Goal: Contribute content: Add original content to the website for others to see

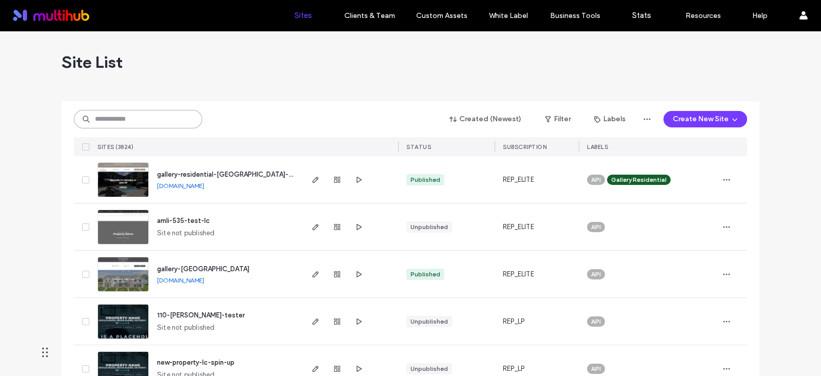
click at [110, 123] on input at bounding box center [138, 119] width 128 height 18
paste input "**********"
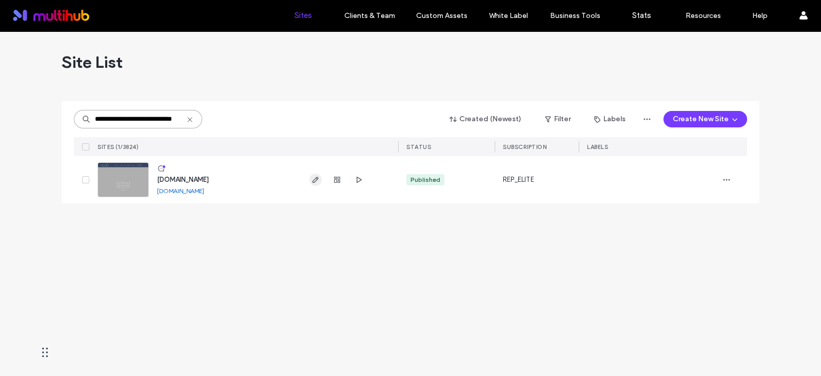
type input "**********"
click at [310, 175] on span "button" at bounding box center [316, 180] width 12 height 12
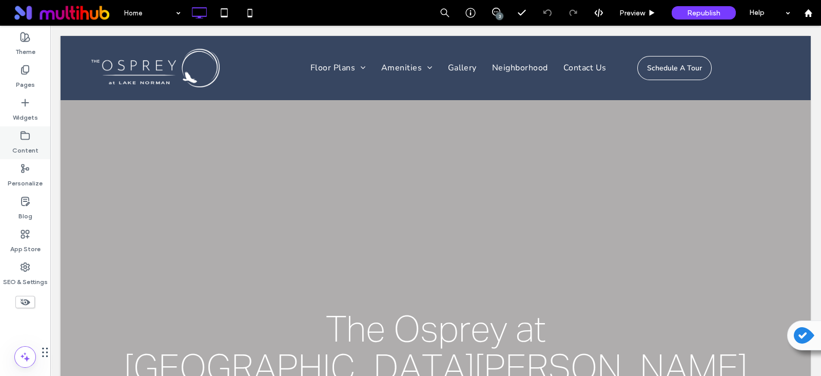
click at [23, 141] on label "Content" at bounding box center [25, 148] width 26 height 14
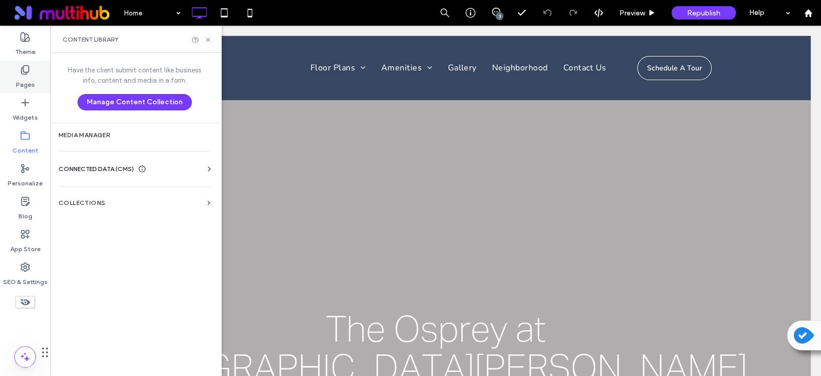
click at [31, 68] on div "Pages" at bounding box center [25, 77] width 50 height 33
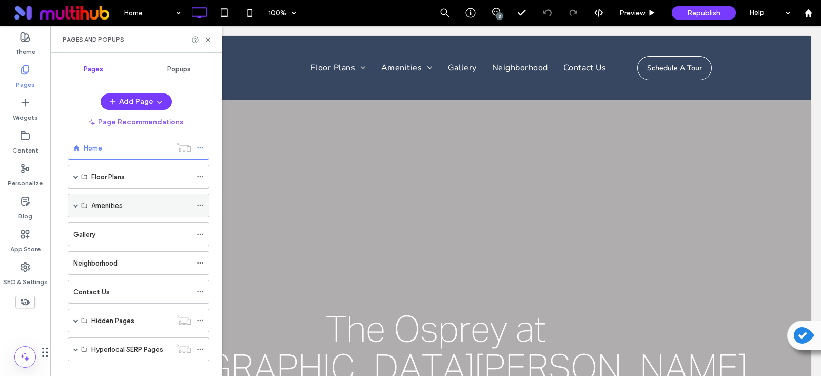
scroll to position [39, 0]
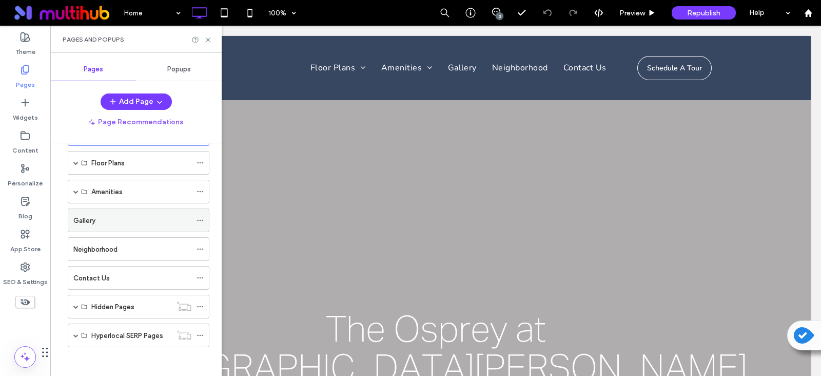
click at [167, 219] on div "Gallery" at bounding box center [132, 220] width 118 height 11
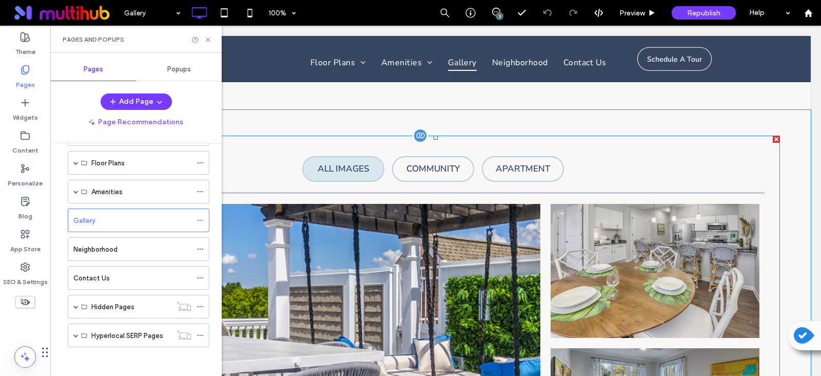
scroll to position [513, 0]
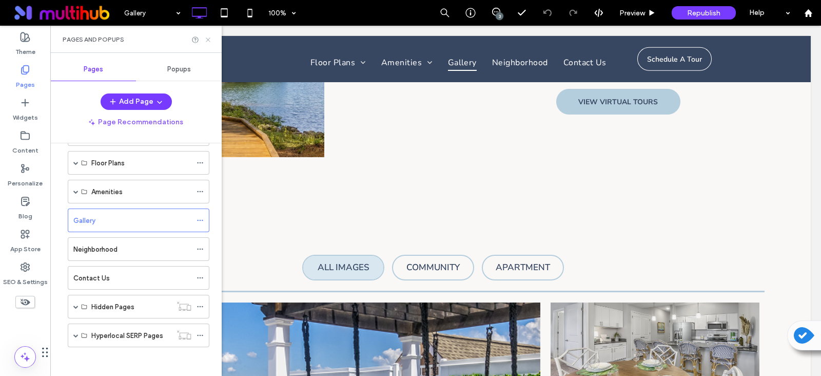
drag, startPoint x: 210, startPoint y: 36, endPoint x: 280, endPoint y: 179, distance: 158.9
click at [210, 36] on icon at bounding box center [208, 40] width 8 height 8
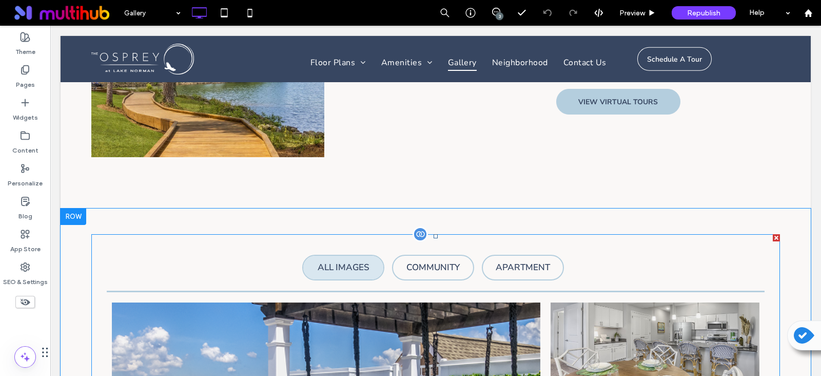
click at [416, 236] on div at bounding box center [420, 233] width 15 height 15
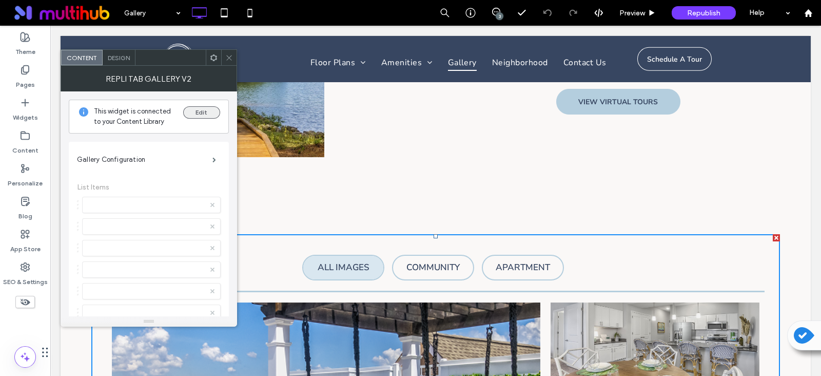
click at [205, 111] on button "Edit" at bounding box center [201, 112] width 37 height 12
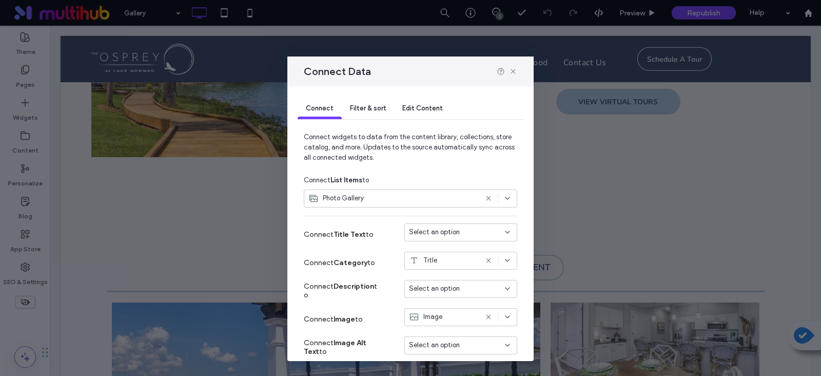
click at [425, 106] on span "Edit Content" at bounding box center [422, 108] width 41 height 8
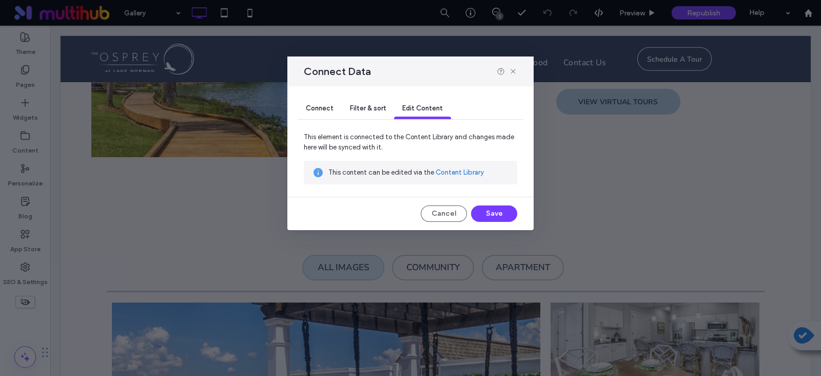
drag, startPoint x: 412, startPoint y: 146, endPoint x: 471, endPoint y: 171, distance: 64.4
click at [471, 171] on link "Content Library" at bounding box center [460, 172] width 48 height 10
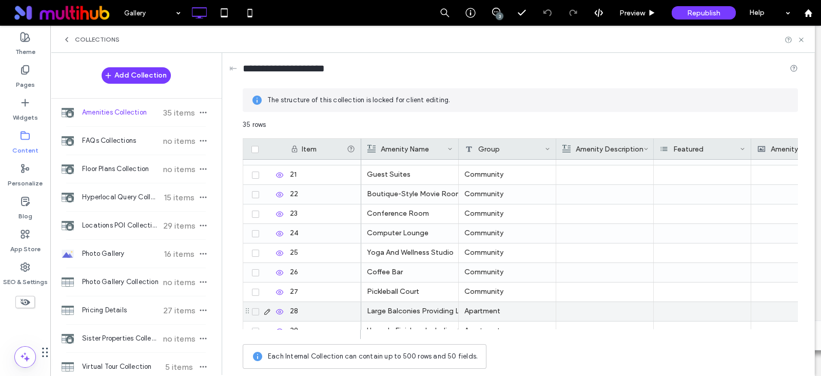
scroll to position [532, 0]
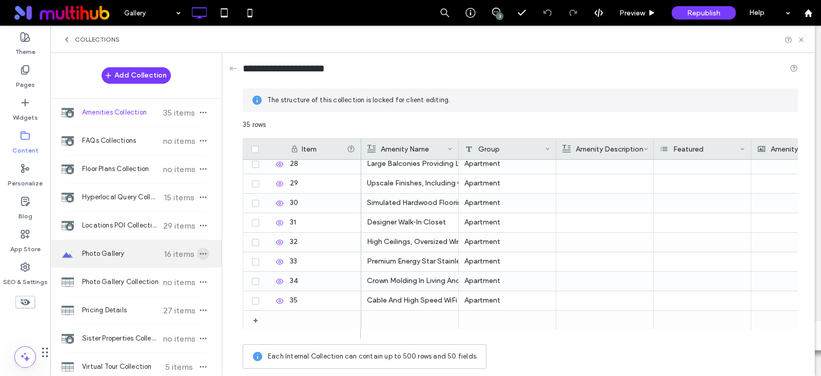
click at [200, 253] on use "button" at bounding box center [203, 254] width 7 height 2
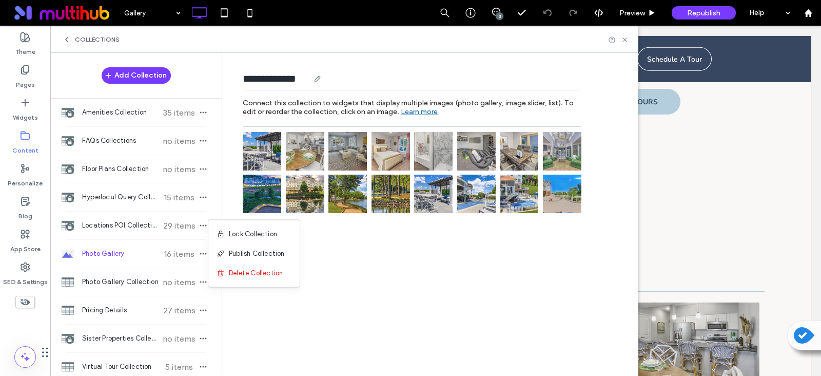
click at [320, 79] on use at bounding box center [318, 79] width 6 height 6
click at [257, 227] on div "Add Image" at bounding box center [264, 225] width 42 height 8
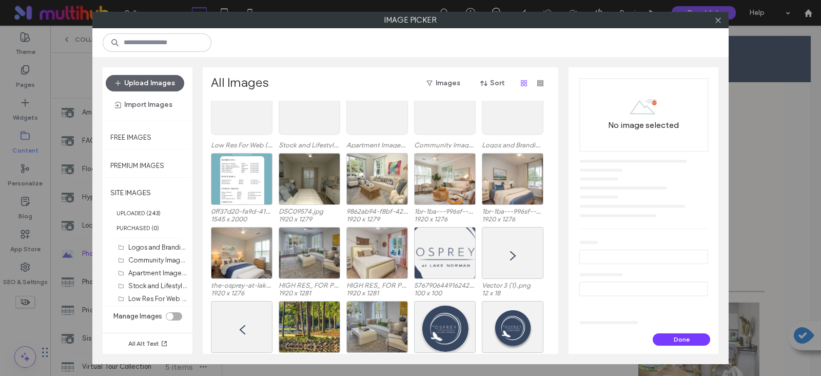
scroll to position [0, 0]
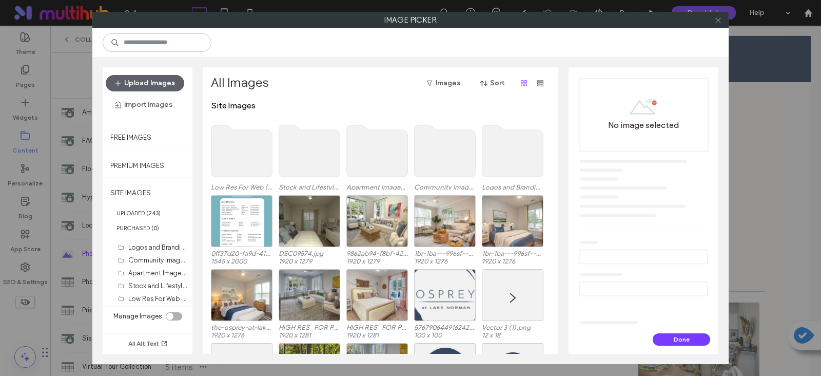
click at [716, 22] on icon at bounding box center [719, 20] width 8 height 8
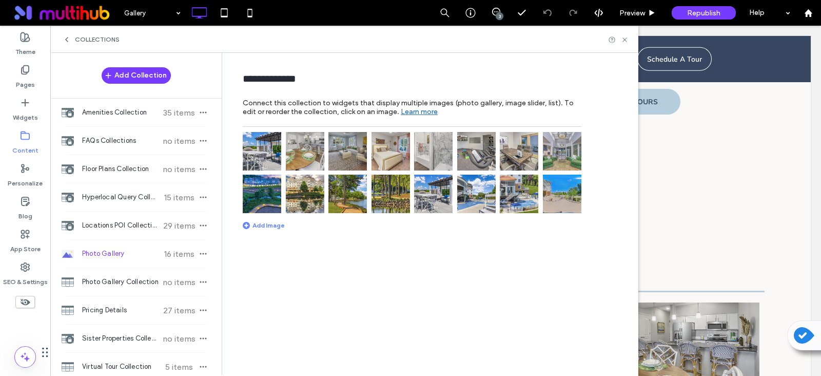
click at [252, 195] on img at bounding box center [262, 194] width 39 height 39
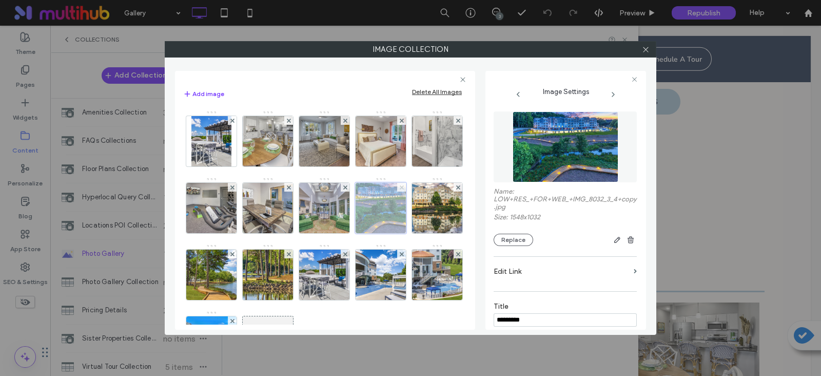
click at [400, 189] on icon at bounding box center [402, 187] width 4 height 4
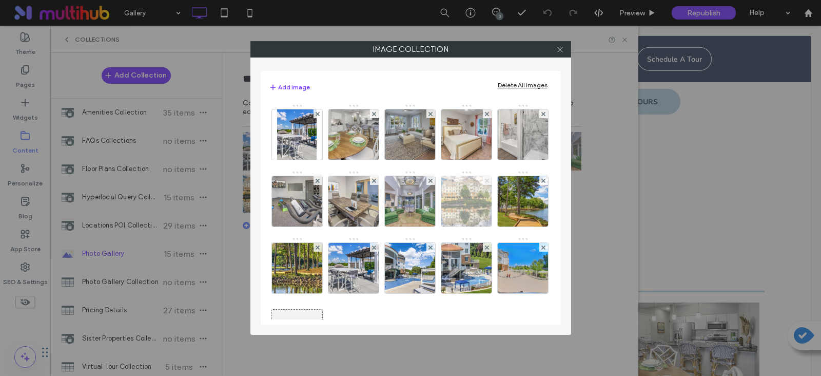
click at [485, 185] on span at bounding box center [487, 180] width 4 height 9
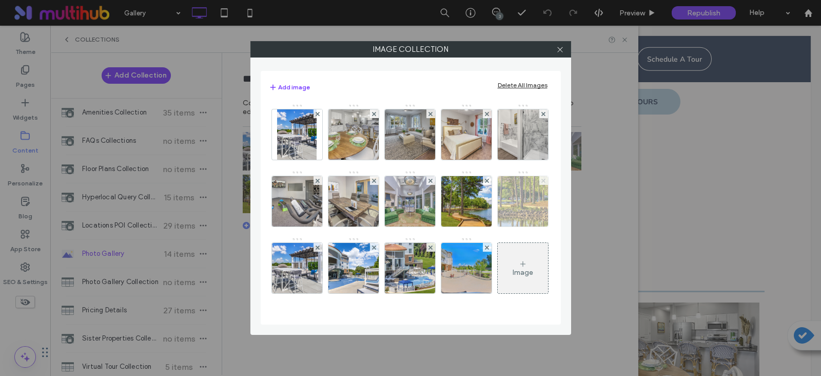
click at [542, 182] on use at bounding box center [544, 180] width 4 height 4
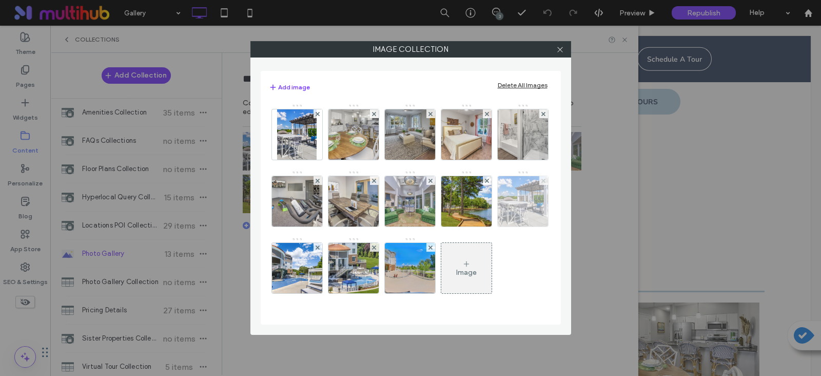
click at [542, 182] on use at bounding box center [544, 180] width 4 height 4
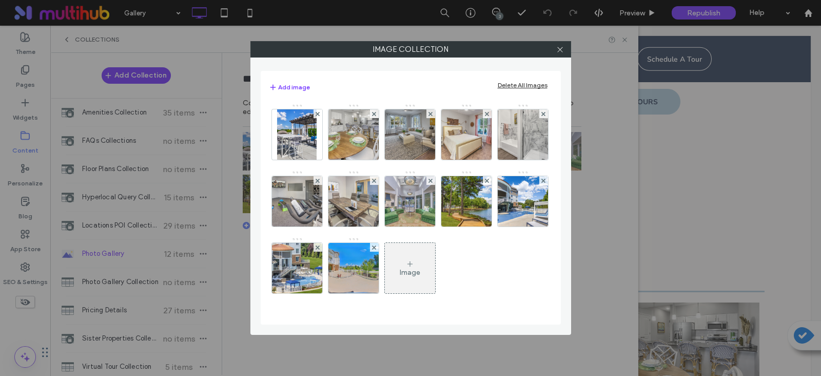
scroll to position [56, 0]
click at [376, 245] on icon at bounding box center [374, 247] width 4 height 4
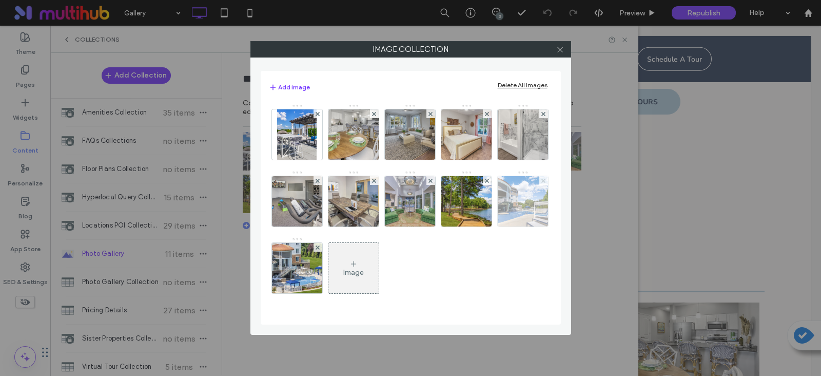
click at [544, 179] on icon at bounding box center [544, 181] width 4 height 4
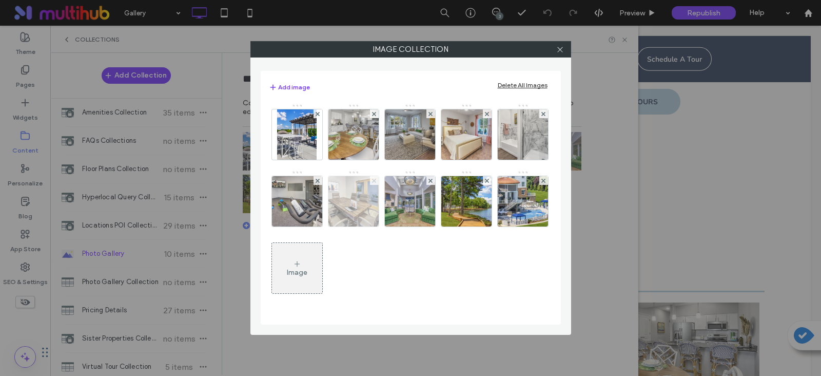
click at [372, 179] on icon at bounding box center [374, 181] width 4 height 4
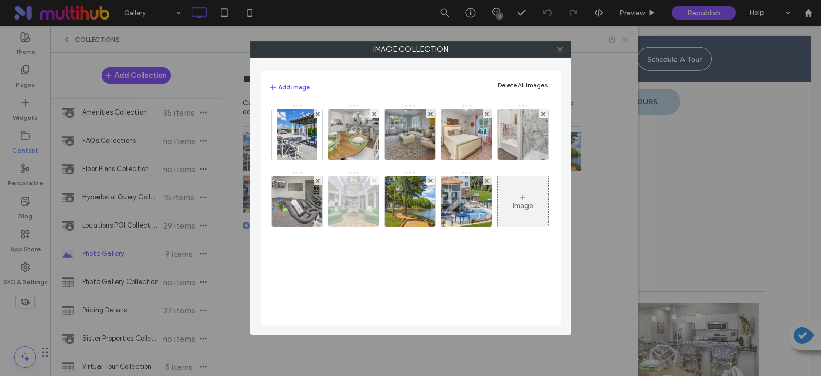
click at [374, 180] on use at bounding box center [374, 180] width 4 height 4
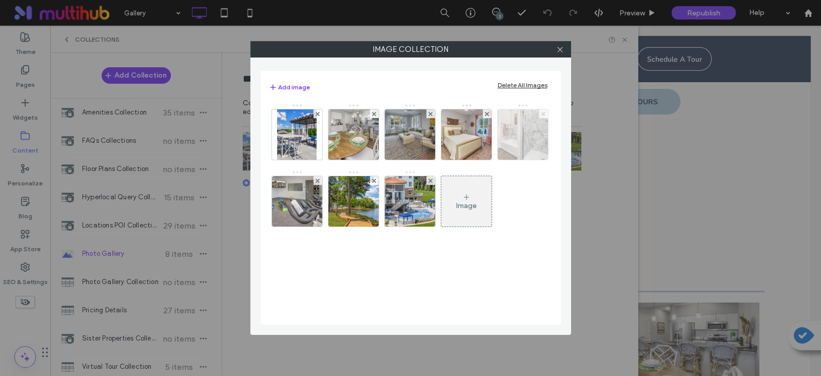
click at [542, 114] on icon at bounding box center [544, 114] width 4 height 4
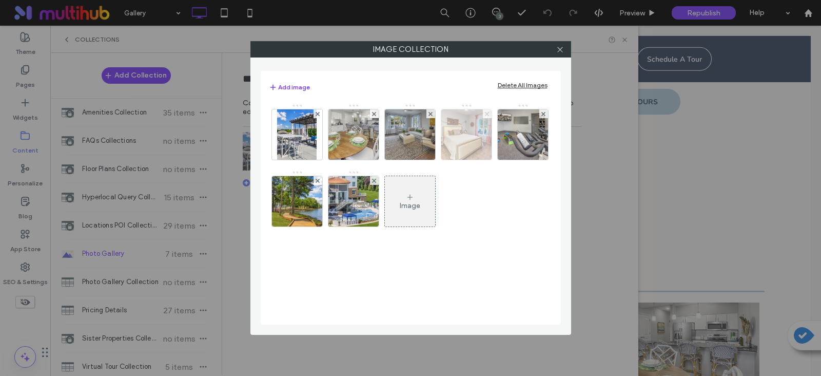
click at [485, 112] on use at bounding box center [487, 113] width 4 height 4
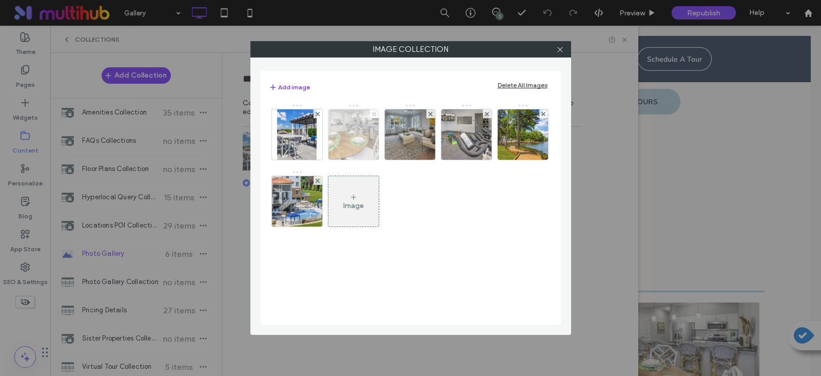
click at [372, 111] on use at bounding box center [374, 113] width 4 height 4
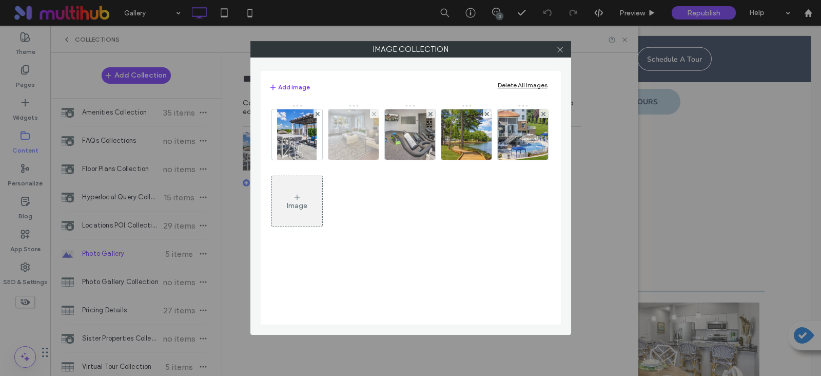
click at [370, 112] on div at bounding box center [374, 113] width 9 height 9
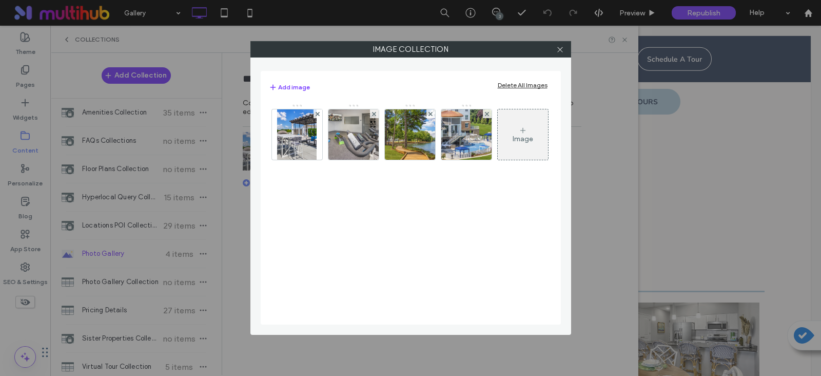
click at [534, 136] on div "Image" at bounding box center [523, 134] width 50 height 48
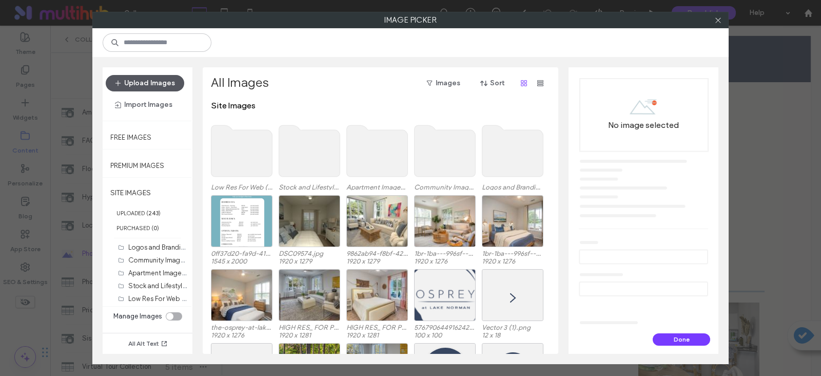
click at [150, 81] on button "Upload Images" at bounding box center [145, 83] width 79 height 16
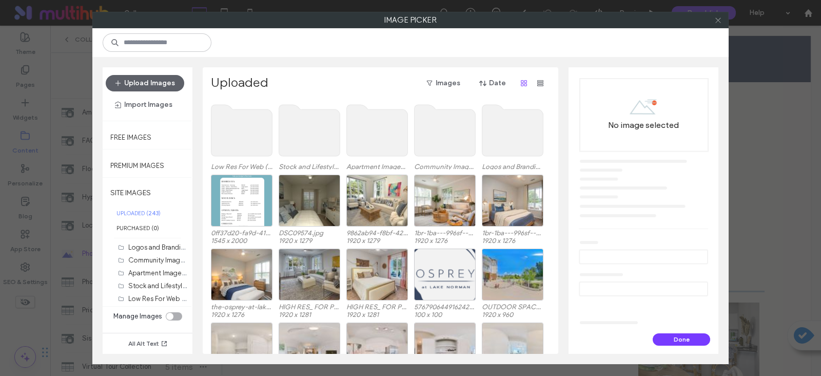
click at [717, 20] on icon at bounding box center [719, 20] width 8 height 8
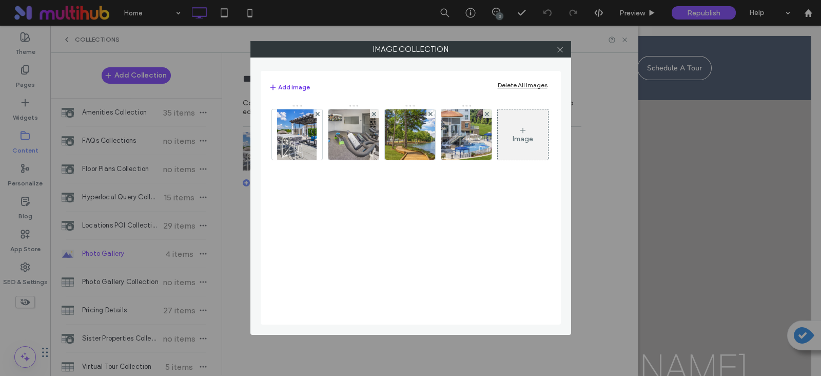
click at [277, 86] on button "Add image" at bounding box center [289, 87] width 41 height 12
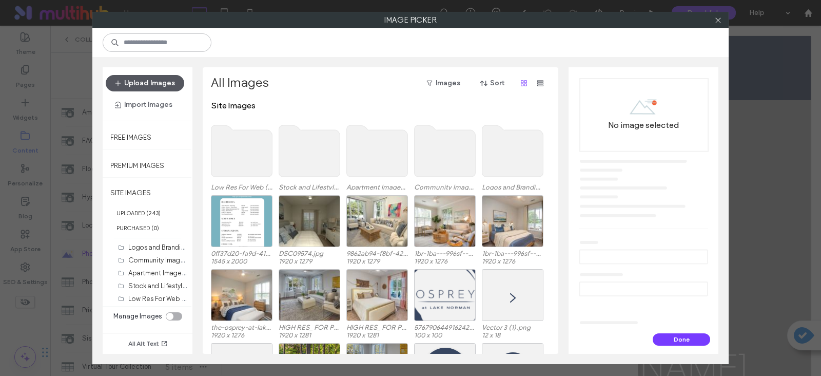
click at [147, 82] on button "Upload Images" at bounding box center [145, 83] width 79 height 16
click at [655, 124] on label "No image selected" at bounding box center [643, 125] width 133 height 20
click at [134, 79] on button "Upload Images" at bounding box center [145, 83] width 79 height 16
click at [650, 138] on div "No image selected" at bounding box center [643, 201] width 133 height 246
click at [172, 80] on button "Upload Images" at bounding box center [145, 83] width 79 height 16
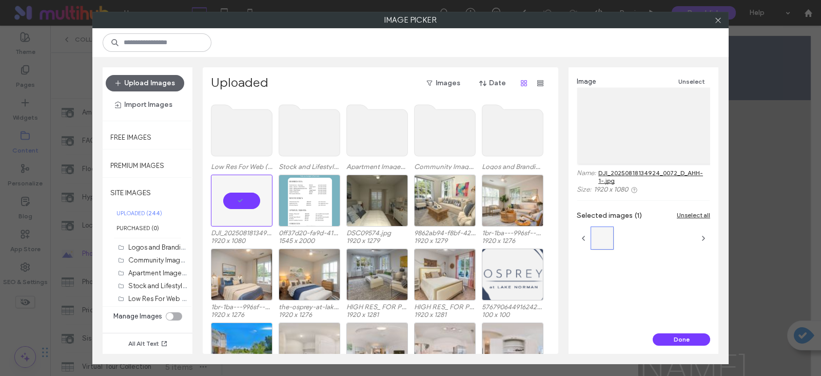
click at [597, 299] on div "Image Unselect Name: DJI_20250818134924_0072_D_AHH-1-.jpg Size: 1920 x 1080 Sel…" at bounding box center [644, 200] width 150 height 266
click at [149, 75] on button "Upload Images" at bounding box center [145, 83] width 79 height 16
click at [250, 196] on div at bounding box center [242, 201] width 62 height 52
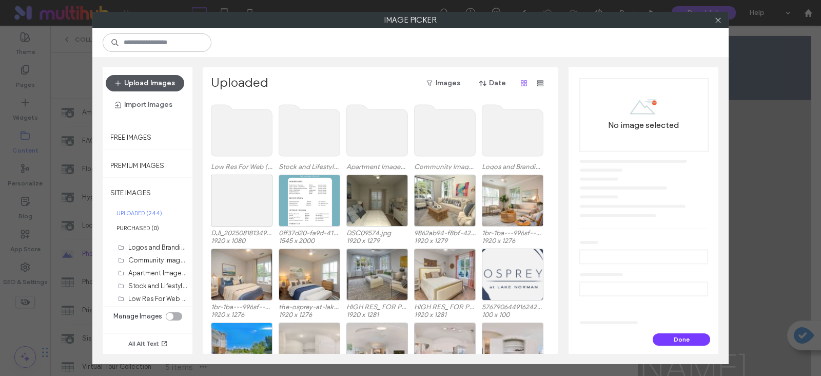
click at [139, 82] on button "Upload Images" at bounding box center [145, 83] width 79 height 16
click at [267, 178] on icon at bounding box center [268, 180] width 4 height 4
click at [267, 178] on use at bounding box center [267, 179] width 3 height 3
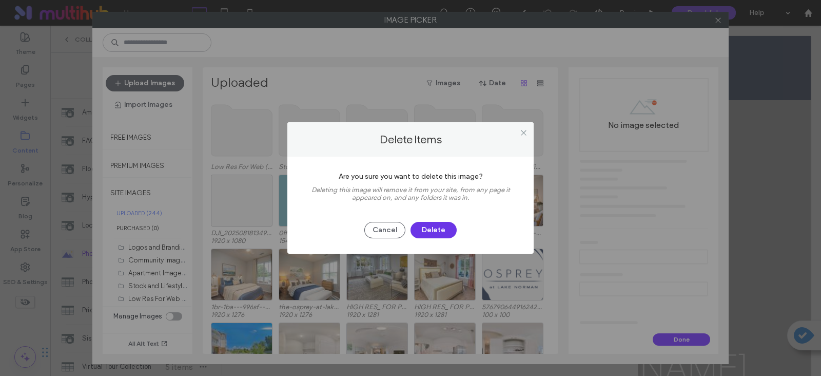
click at [439, 232] on button "Delete" at bounding box center [434, 230] width 46 height 16
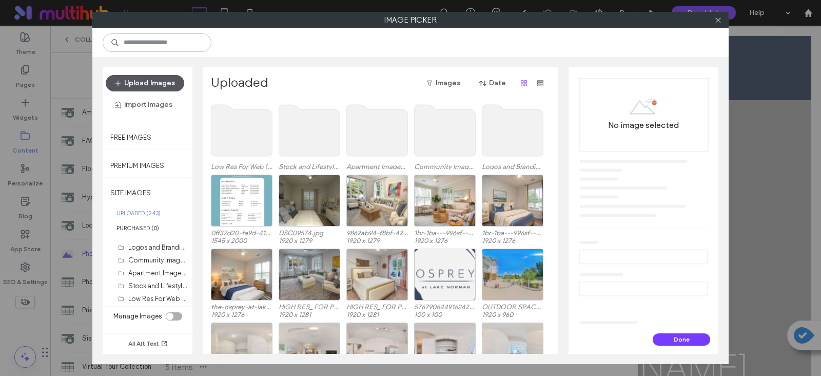
click at [149, 80] on button "Upload Images" at bounding box center [145, 83] width 79 height 16
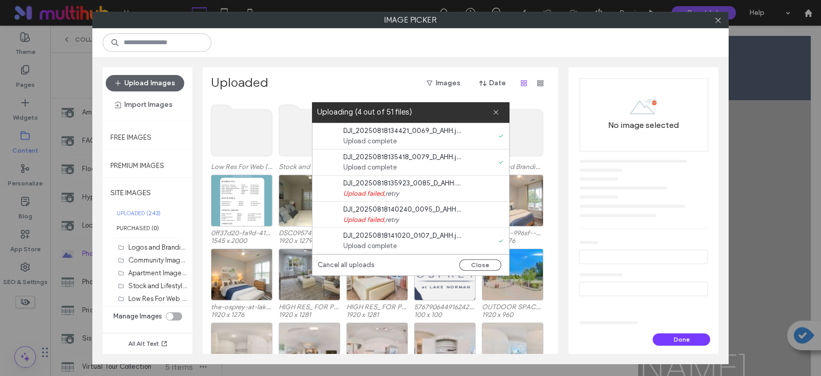
click at [393, 267] on link "retry" at bounding box center [392, 272] width 13 height 10
click at [395, 283] on span "DJI_20250818141400_0117_D_AHH.jpg" at bounding box center [402, 288] width 118 height 10
click at [395, 319] on div at bounding box center [402, 324] width 118 height 10
click at [413, 105] on label "Uploading (4 out of 51 files)" at bounding box center [405, 112] width 176 height 14
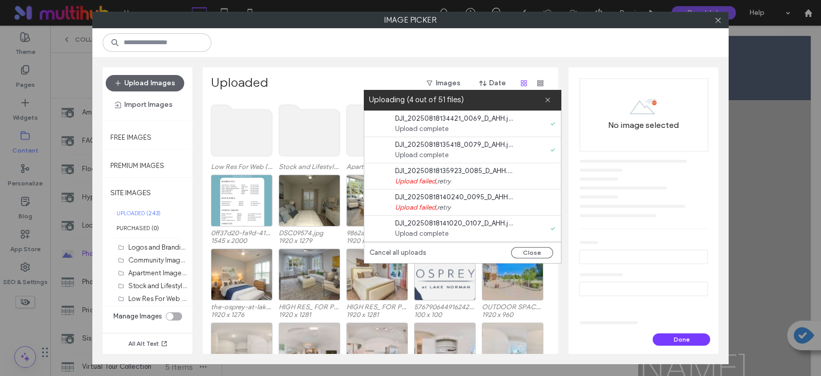
click at [446, 181] on link "retry" at bounding box center [443, 181] width 13 height 10
click at [444, 178] on div at bounding box center [454, 181] width 118 height 10
click at [446, 206] on link "retry" at bounding box center [443, 207] width 13 height 10
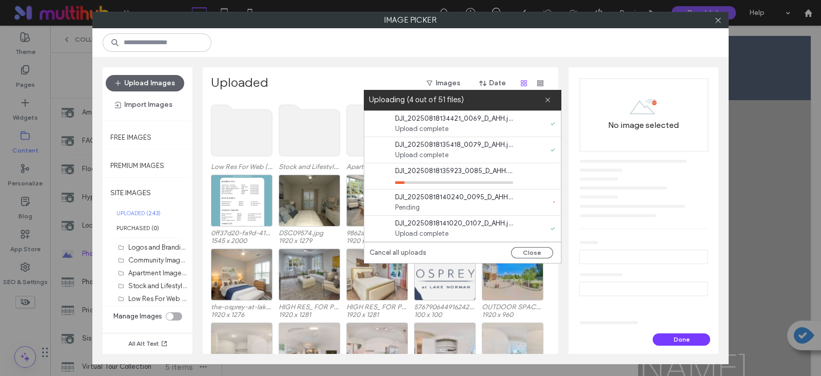
click at [406, 251] on link "Cancel all uploads" at bounding box center [398, 252] width 57 height 10
click at [548, 102] on icon at bounding box center [548, 100] width 7 height 7
click at [539, 250] on button "Close" at bounding box center [532, 252] width 42 height 11
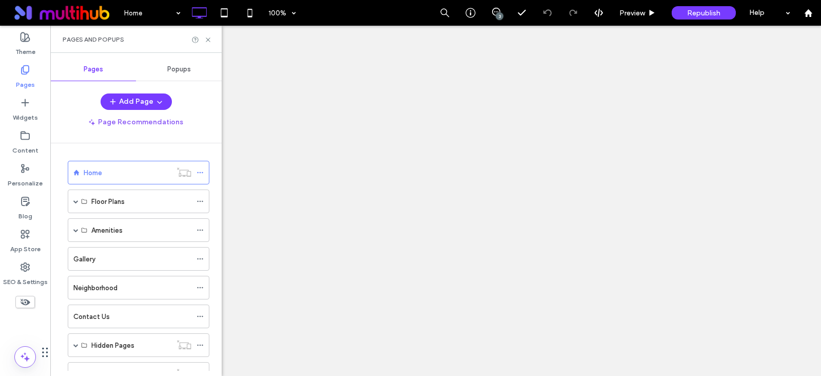
click at [159, 254] on div "Gallery" at bounding box center [132, 259] width 118 height 11
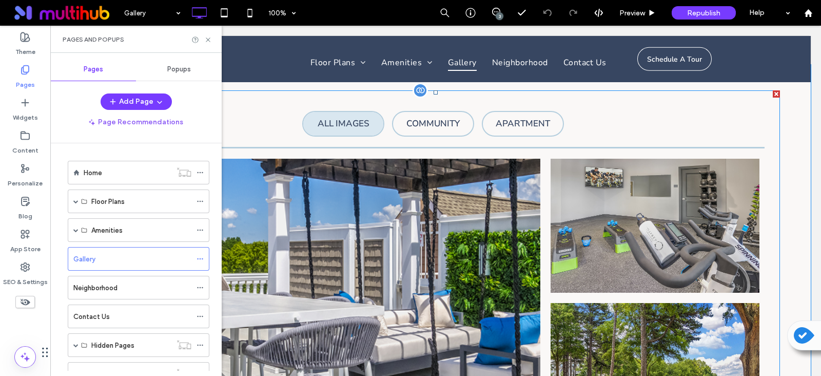
scroll to position [578, 0]
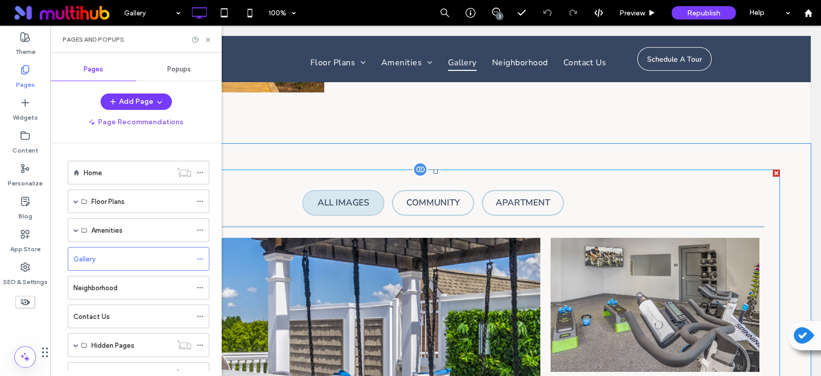
click at [417, 170] on div at bounding box center [420, 169] width 15 height 15
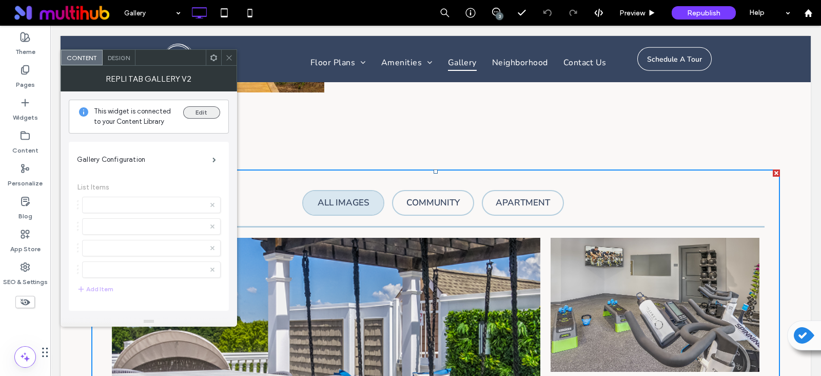
click at [206, 116] on button "Edit" at bounding box center [201, 112] width 37 height 12
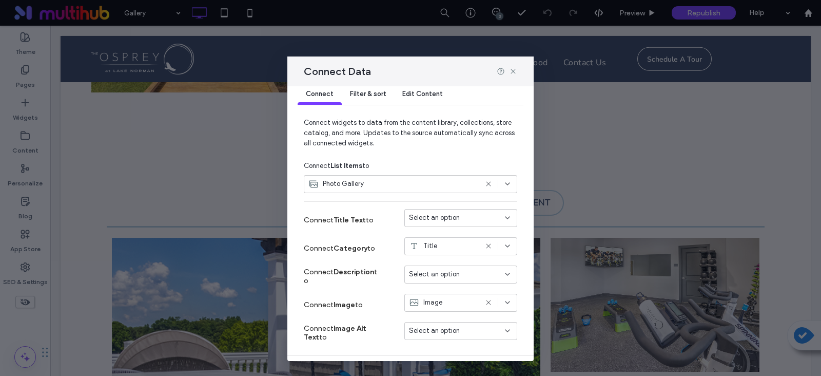
scroll to position [0, 0]
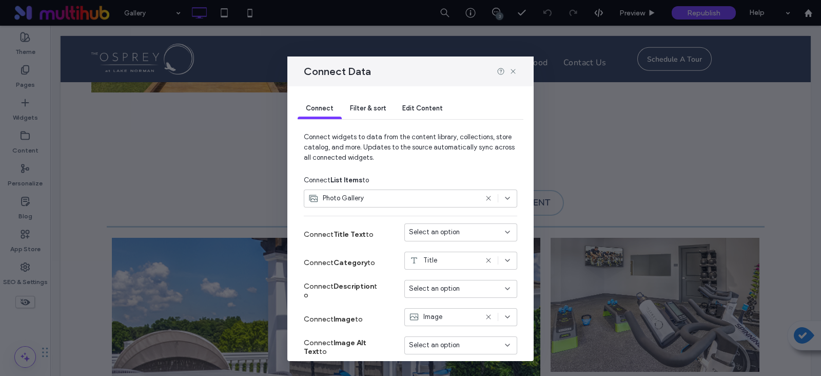
click at [439, 116] on div "Edit Content" at bounding box center [422, 109] width 57 height 21
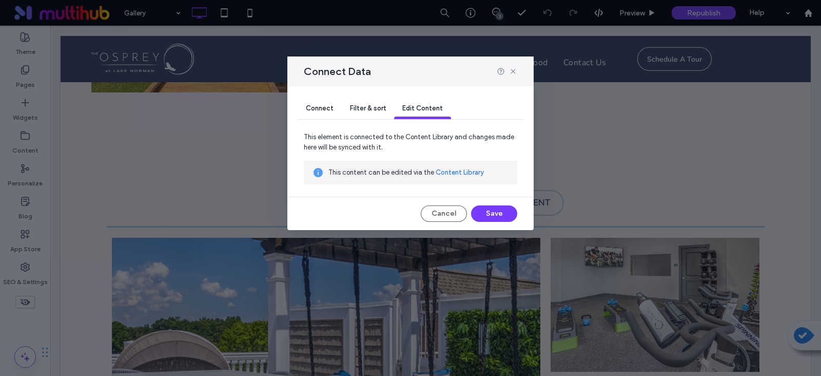
click at [466, 175] on link "Content Library" at bounding box center [460, 172] width 48 height 10
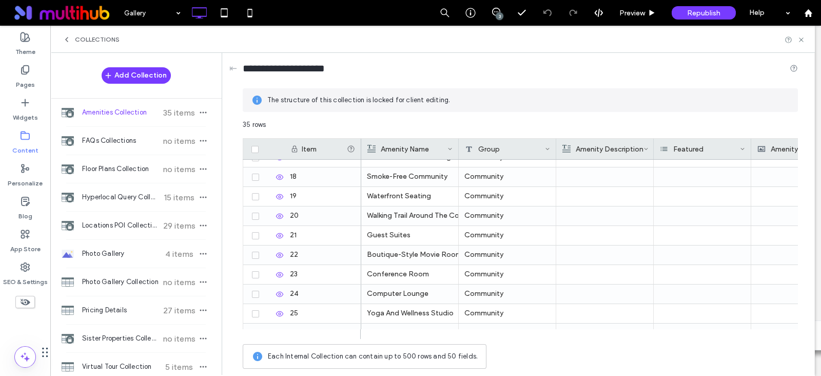
scroll to position [532, 0]
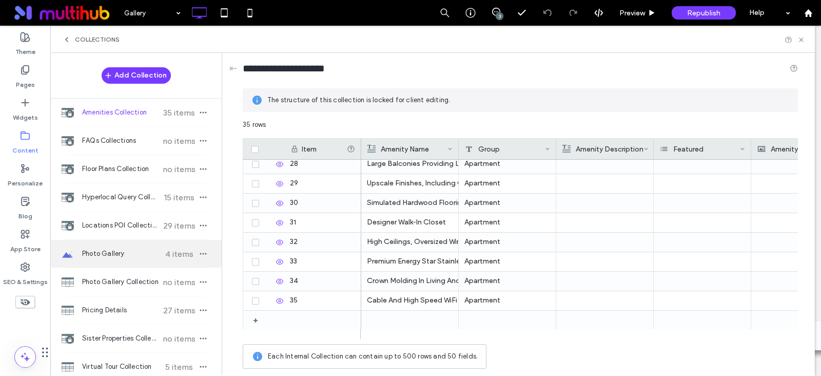
click at [119, 258] on span "Photo Gallery" at bounding box center [120, 253] width 76 height 10
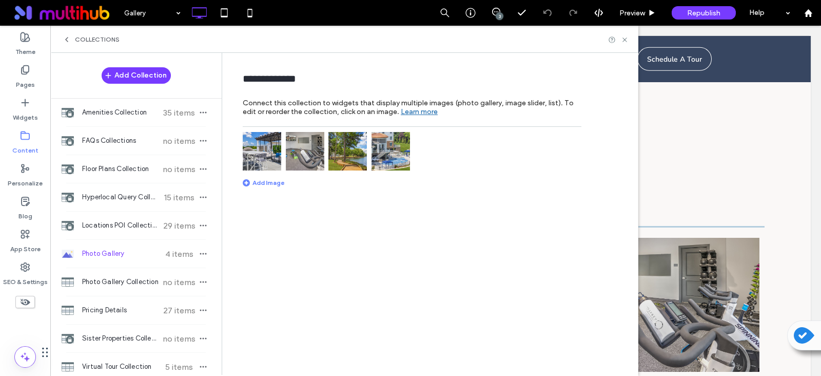
click at [262, 182] on div "Add Image" at bounding box center [264, 183] width 42 height 8
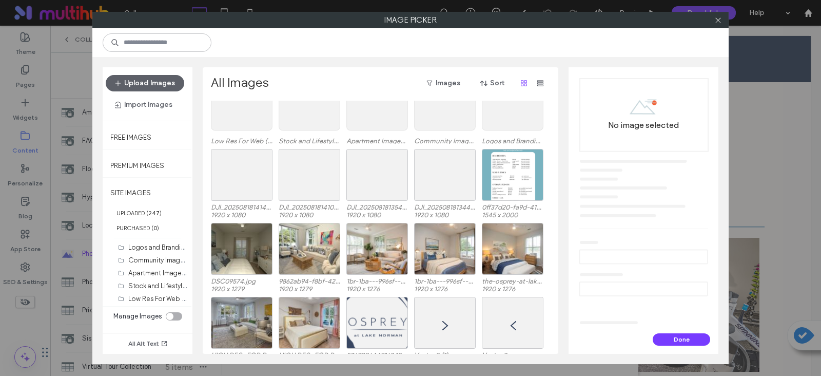
scroll to position [64, 0]
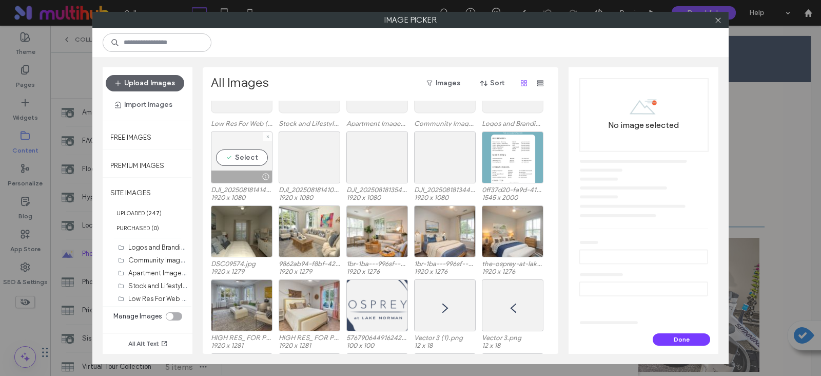
click at [251, 170] on div at bounding box center [242, 176] width 61 height 12
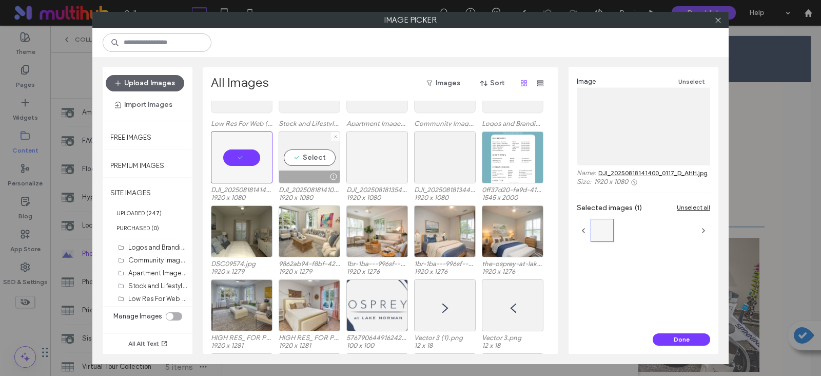
drag, startPoint x: 319, startPoint y: 175, endPoint x: 349, endPoint y: 175, distance: 29.8
click at [321, 175] on div at bounding box center [309, 176] width 61 height 12
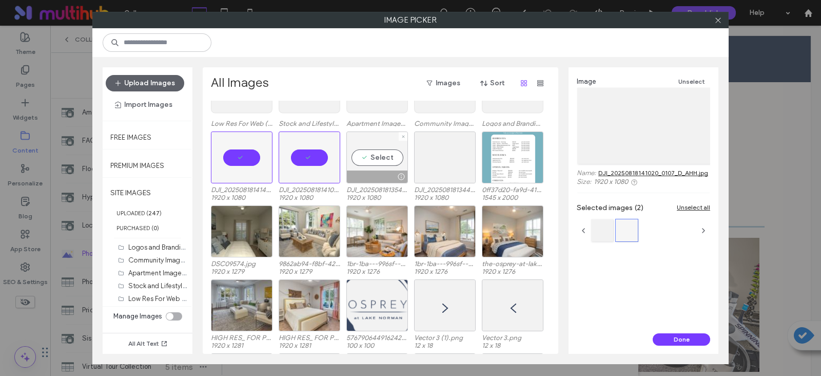
drag, startPoint x: 374, startPoint y: 170, endPoint x: 394, endPoint y: 172, distance: 19.6
click at [376, 170] on div at bounding box center [377, 176] width 61 height 12
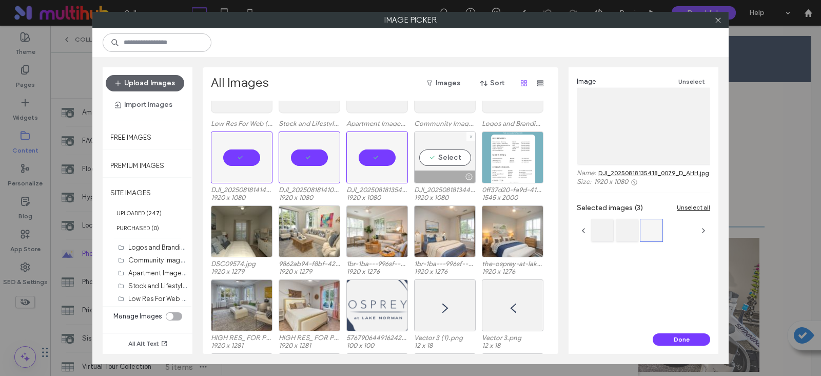
click at [457, 170] on div at bounding box center [445, 176] width 61 height 12
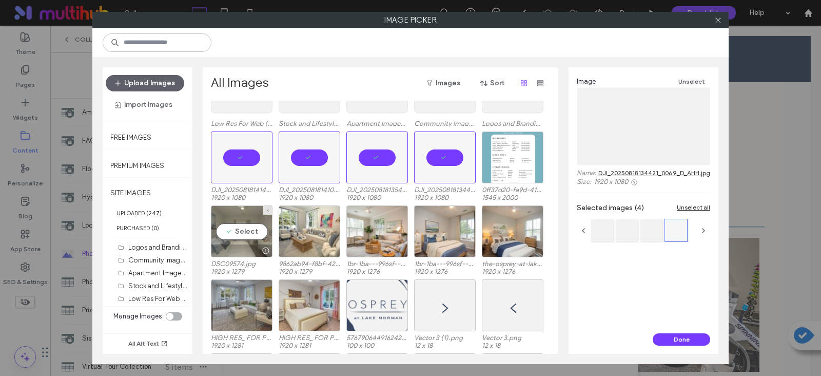
click at [249, 236] on div "Select" at bounding box center [242, 231] width 62 height 52
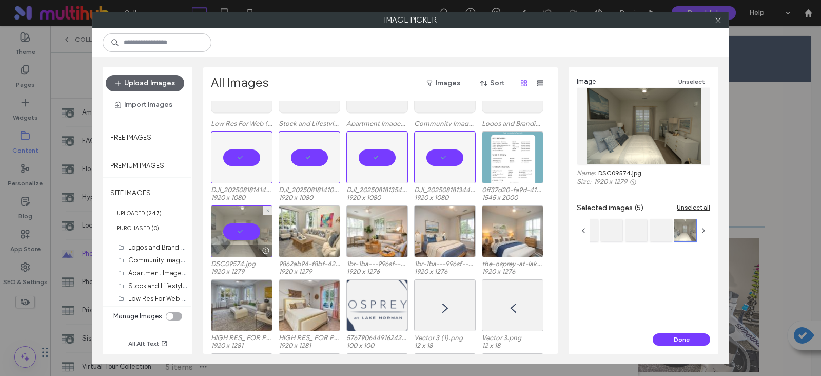
click at [271, 209] on div at bounding box center [267, 210] width 9 height 9
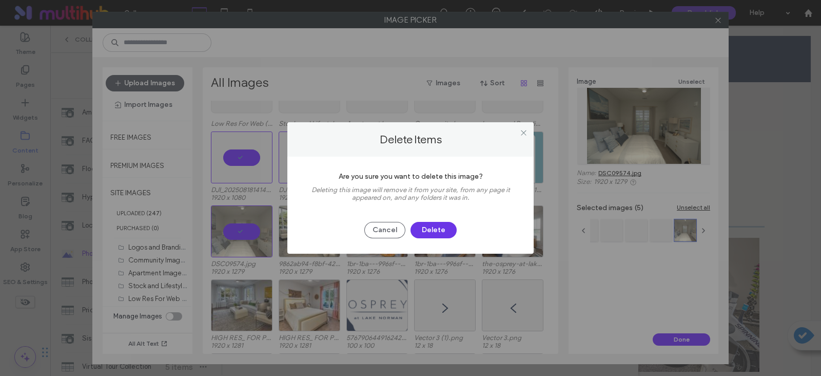
click at [425, 234] on button "Delete" at bounding box center [434, 230] width 46 height 16
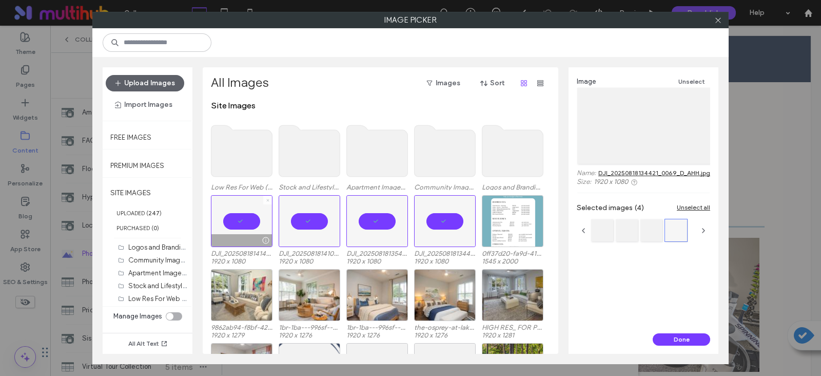
click at [267, 198] on icon at bounding box center [268, 200] width 4 height 4
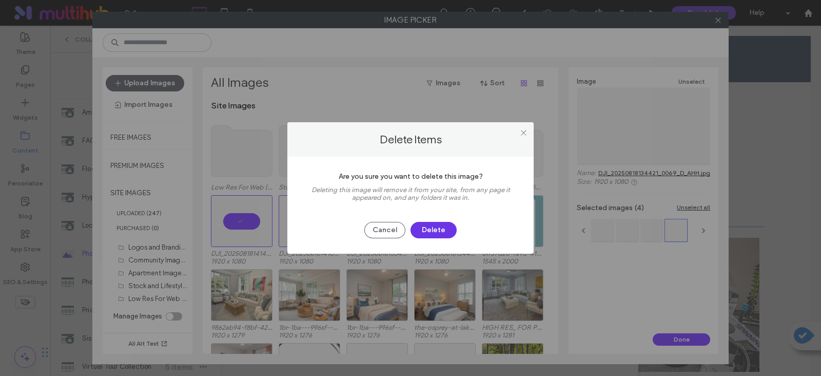
click at [437, 226] on button "Delete" at bounding box center [434, 230] width 46 height 16
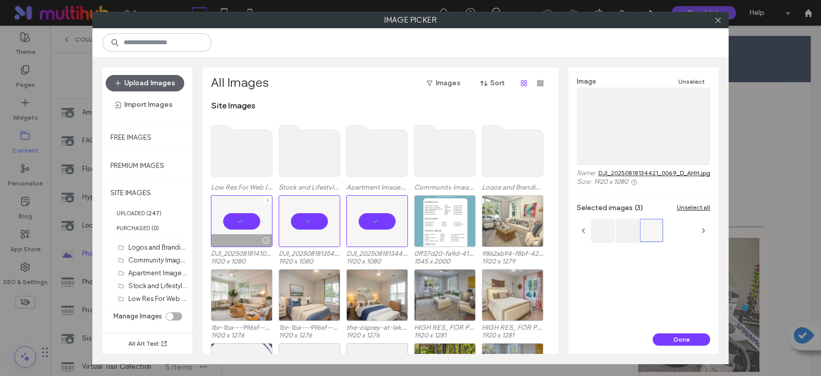
click at [264, 201] on div at bounding box center [267, 200] width 9 height 9
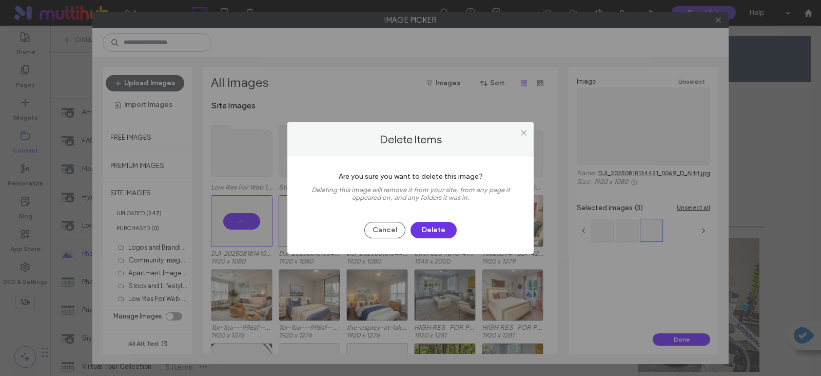
click at [431, 232] on button "Delete" at bounding box center [434, 230] width 46 height 16
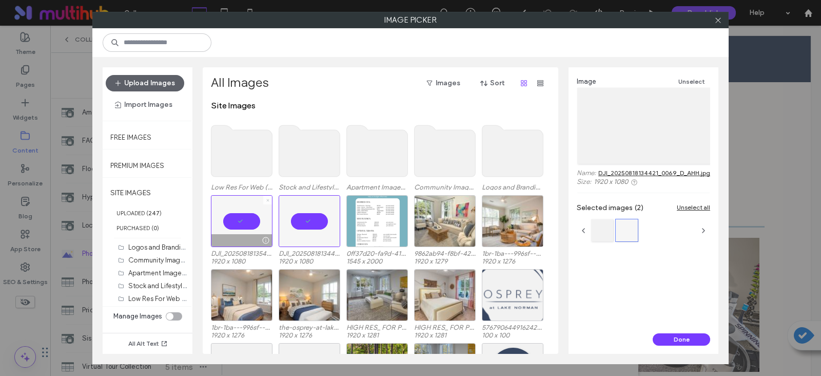
click at [266, 198] on icon at bounding box center [268, 200] width 4 height 4
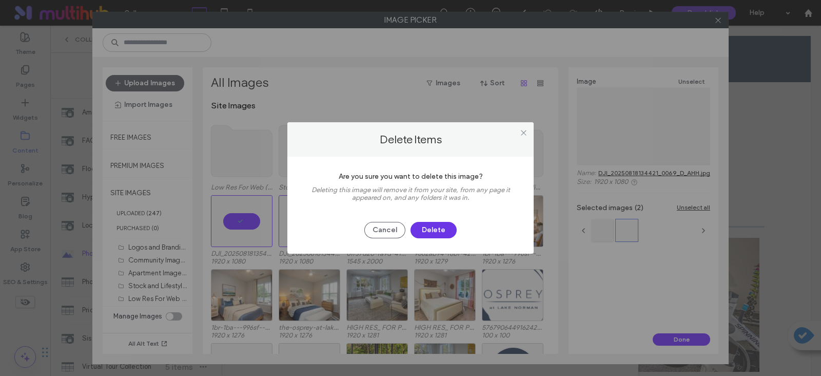
click at [432, 231] on button "Delete" at bounding box center [434, 230] width 46 height 16
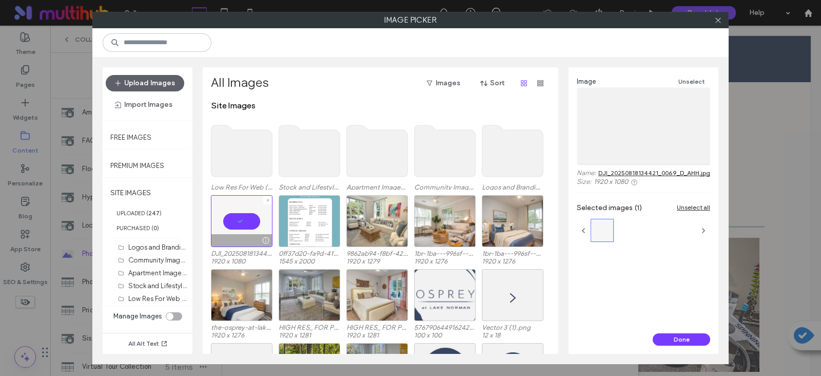
click at [270, 196] on div at bounding box center [267, 200] width 9 height 9
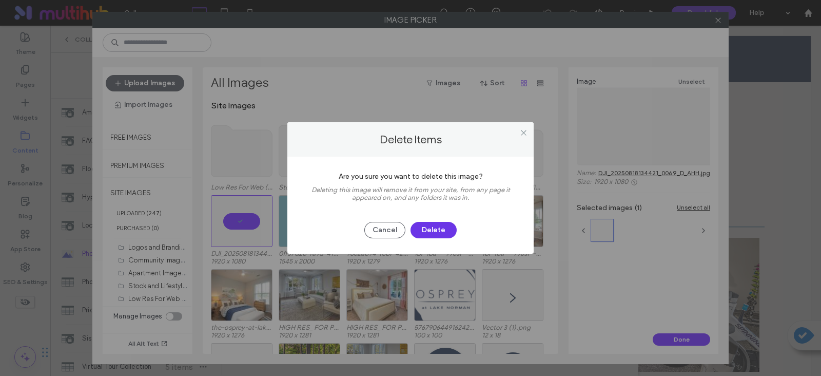
click at [424, 232] on button "Delete" at bounding box center [434, 230] width 46 height 16
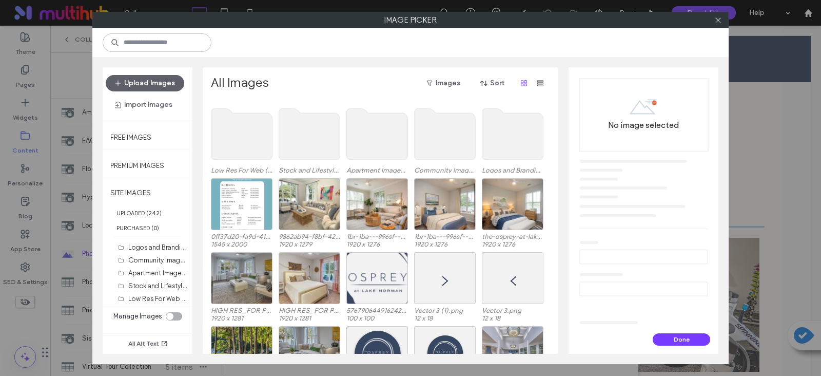
scroll to position [0, 0]
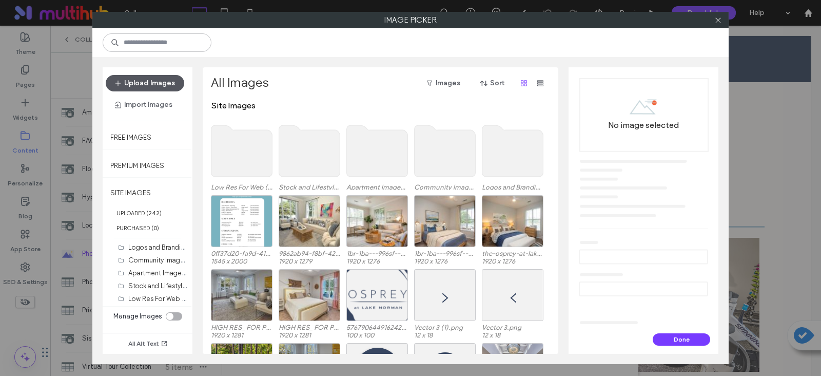
click at [154, 84] on button "Upload Images" at bounding box center [145, 83] width 79 height 16
click at [141, 86] on button "Upload Images" at bounding box center [145, 83] width 79 height 16
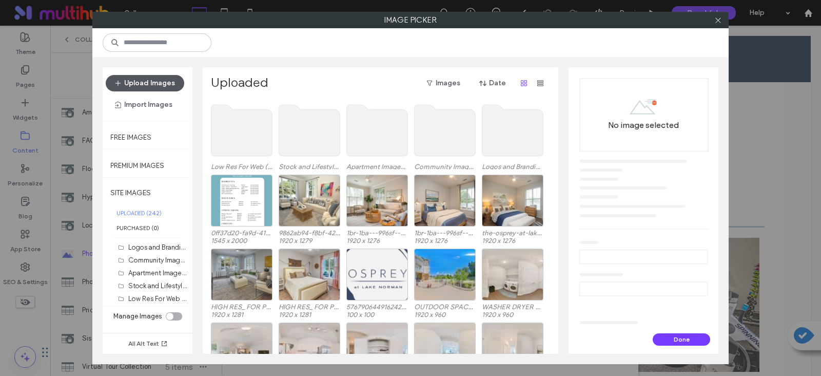
click at [162, 83] on button "Upload Images" at bounding box center [145, 83] width 79 height 16
click at [717, 22] on icon at bounding box center [719, 20] width 8 height 8
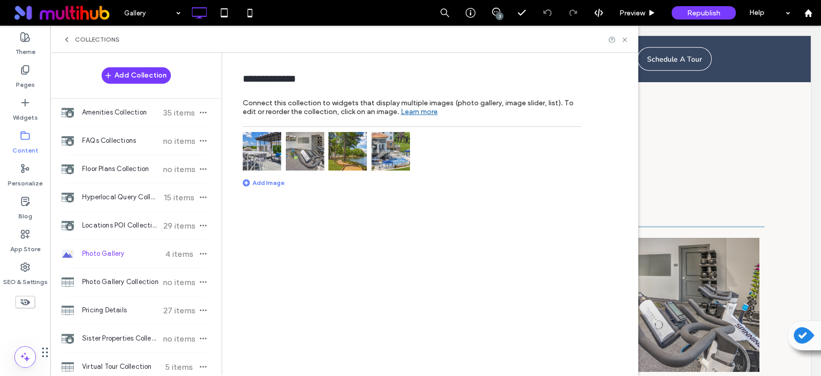
click at [262, 179] on div "Add Image" at bounding box center [264, 183] width 42 height 8
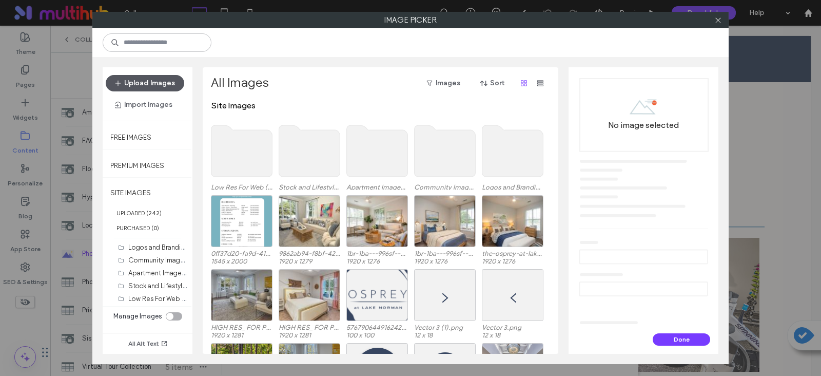
click at [141, 85] on button "Upload Images" at bounding box center [145, 83] width 79 height 16
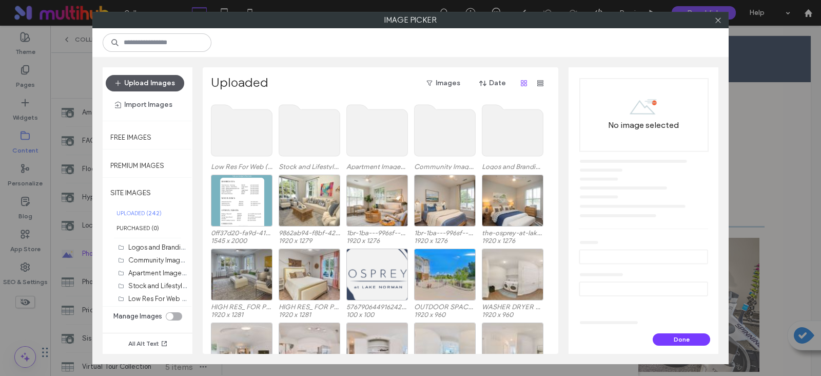
click at [151, 81] on button "Upload Images" at bounding box center [145, 83] width 79 height 16
click at [719, 21] on icon at bounding box center [719, 20] width 8 height 8
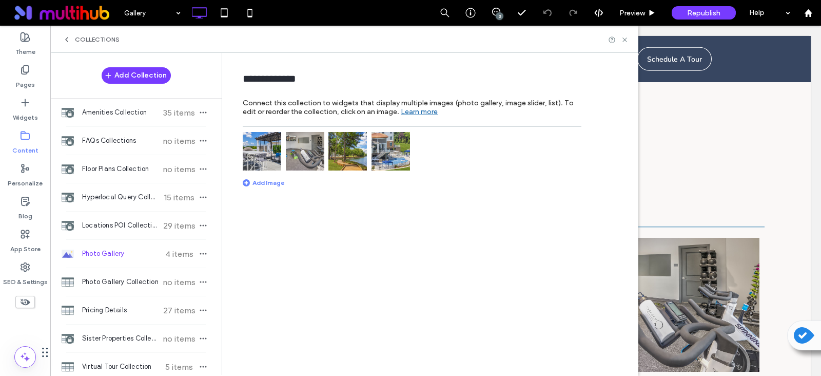
click at [629, 37] on div "Collections" at bounding box center [344, 39] width 588 height 27
click at [811, 16] on use at bounding box center [808, 13] width 8 height 8
